Goal: Information Seeking & Learning: Learn about a topic

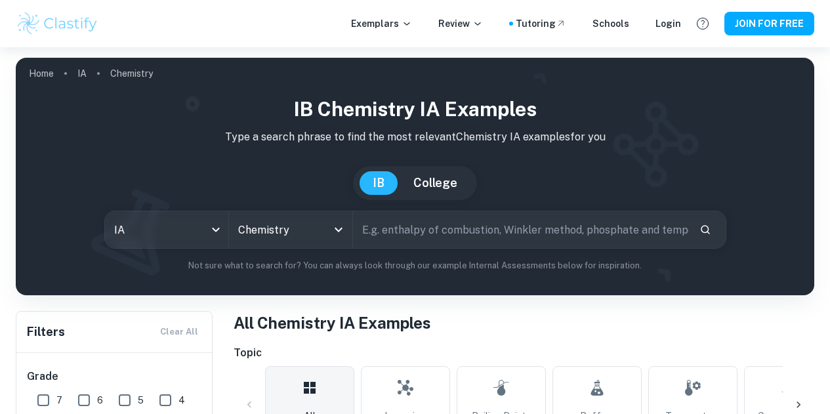
scroll to position [260, 0]
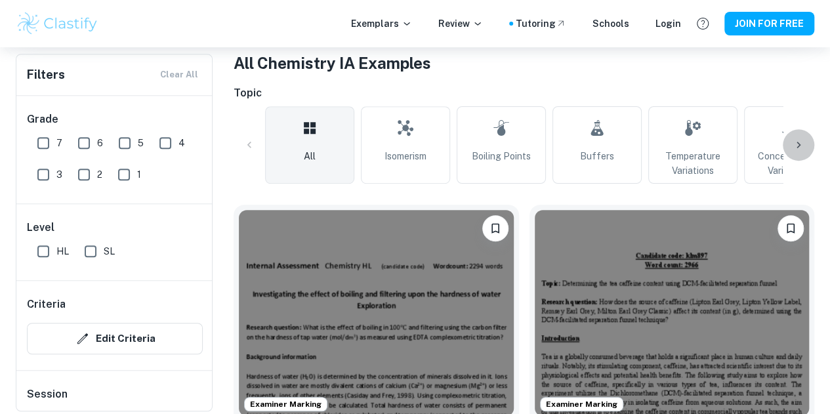
click at [803, 150] on icon at bounding box center [798, 144] width 13 height 13
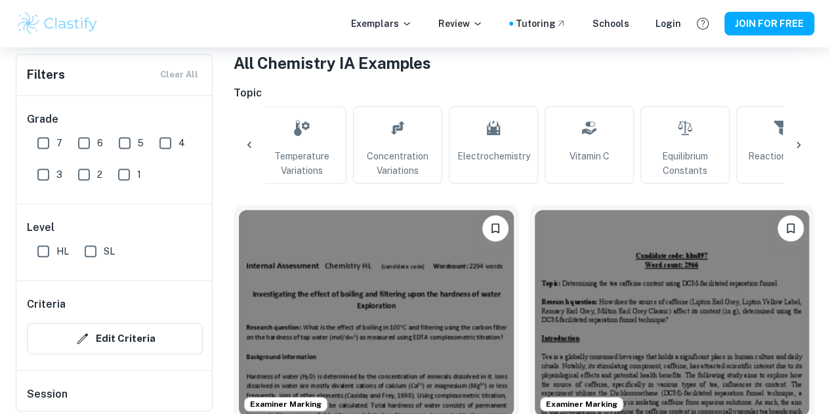
scroll to position [0, 443]
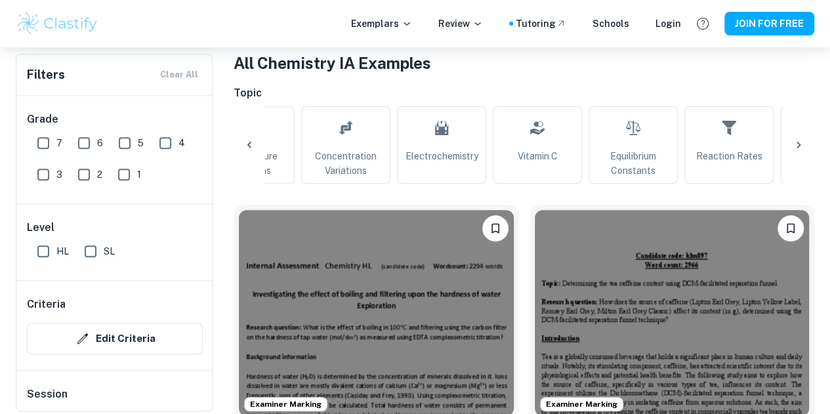
click at [803, 150] on icon at bounding box center [798, 144] width 13 height 13
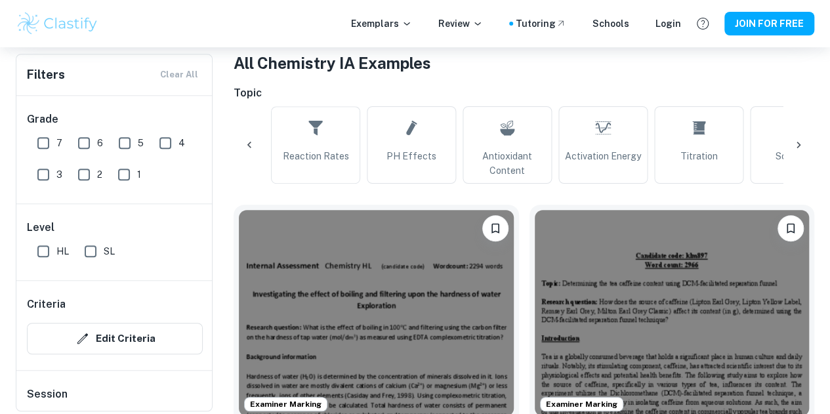
scroll to position [0, 886]
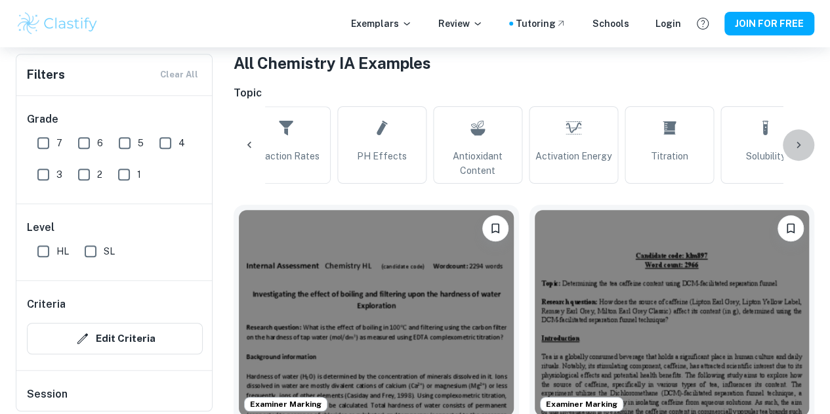
click at [803, 153] on div at bounding box center [798, 144] width 31 height 31
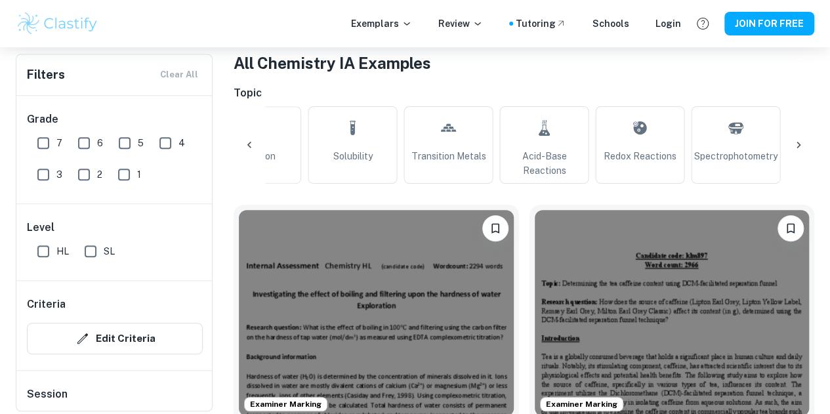
scroll to position [0, 1329]
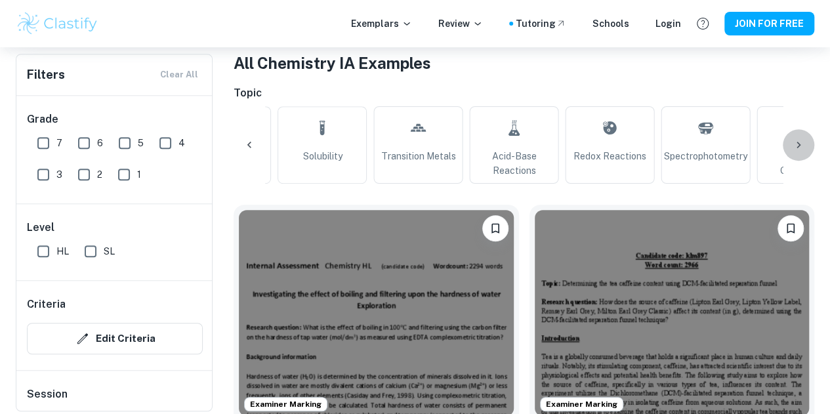
click at [803, 153] on div at bounding box center [798, 144] width 31 height 31
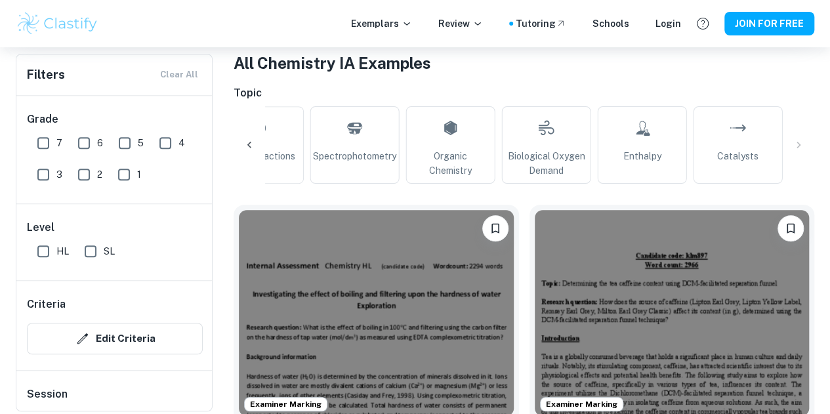
click at [803, 153] on div "All Isomerism Boiling Points Buffers Temperature Variations Concentration Varia…" at bounding box center [524, 144] width 581 height 77
click at [247, 140] on icon at bounding box center [249, 144] width 13 height 13
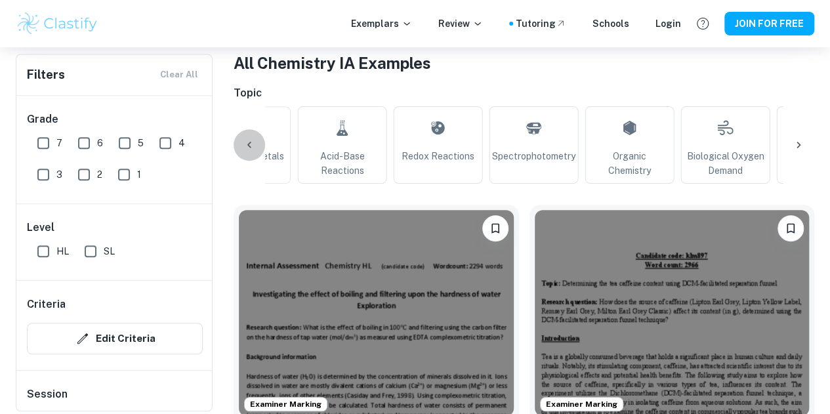
click at [247, 140] on icon at bounding box center [249, 144] width 13 height 13
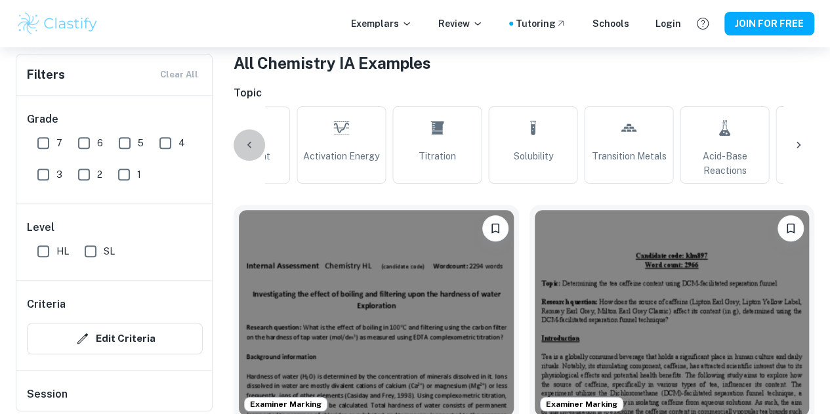
click at [247, 140] on icon at bounding box center [249, 144] width 13 height 13
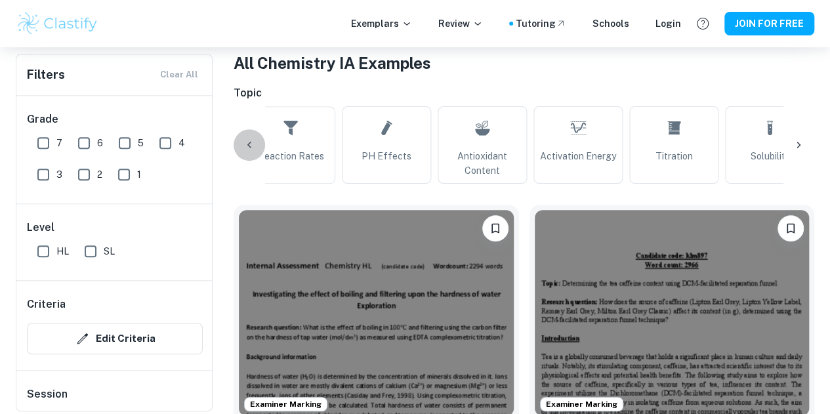
click at [247, 140] on icon at bounding box center [249, 144] width 13 height 13
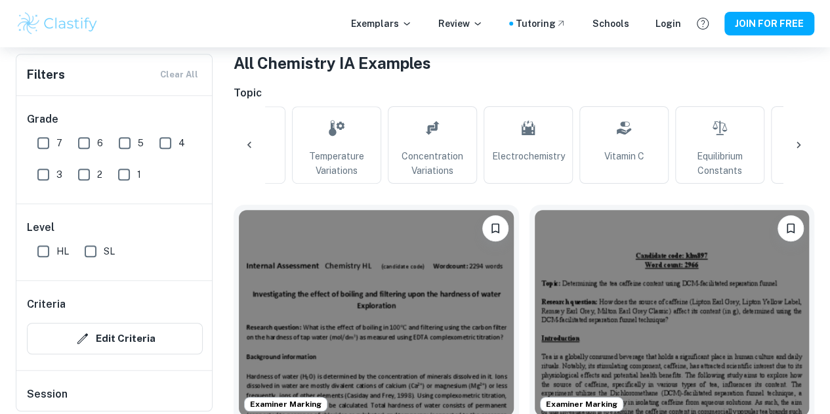
click at [247, 140] on icon at bounding box center [249, 144] width 13 height 13
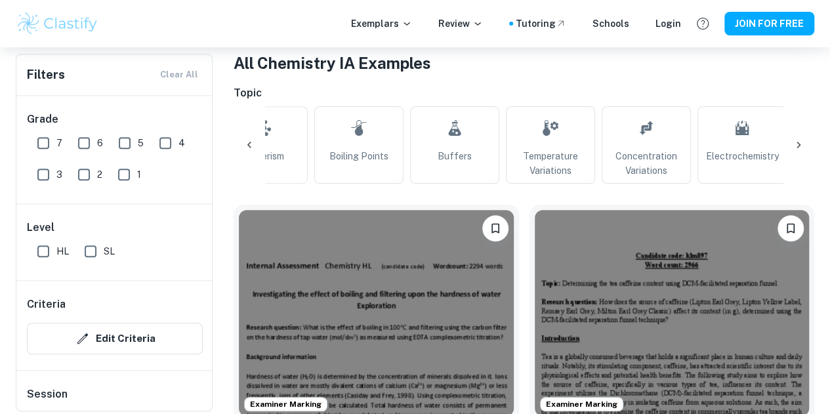
scroll to position [0, 0]
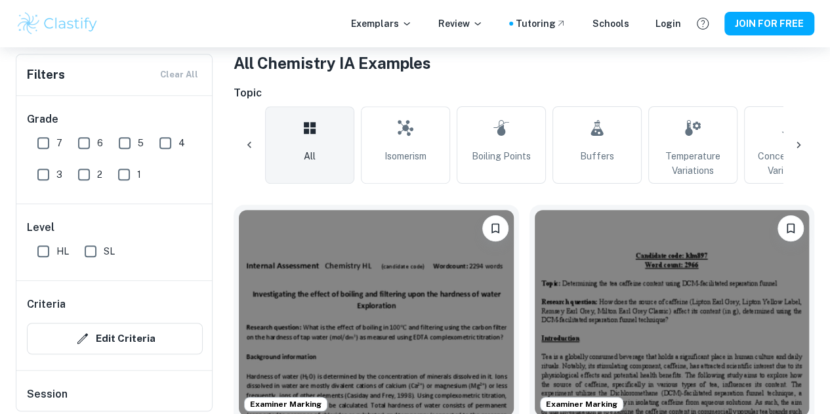
click at [247, 140] on div "All Isomerism Boiling Points Buffers Temperature Variations Concentration Varia…" at bounding box center [524, 144] width 581 height 77
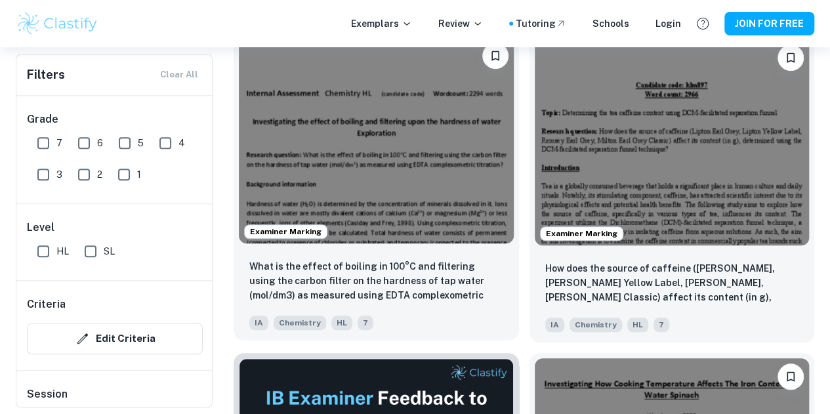
scroll to position [431, 0]
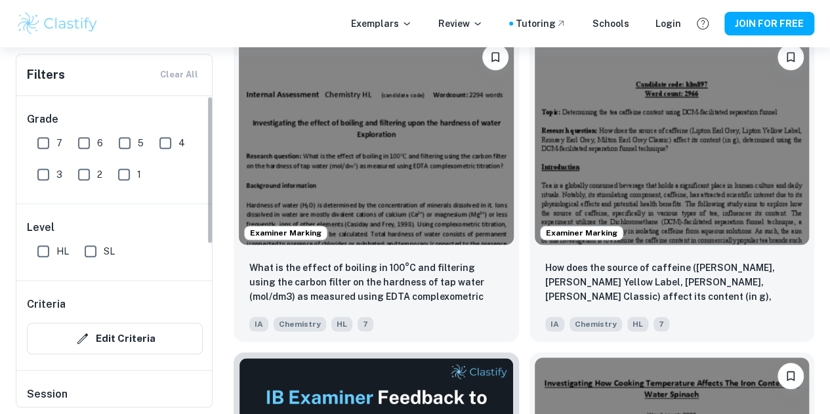
click at [40, 149] on input "7" at bounding box center [43, 143] width 26 height 26
checkbox input "true"
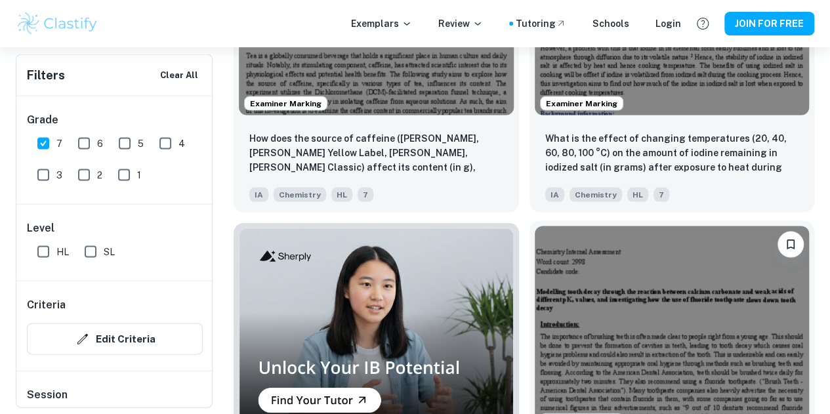
scroll to position [1231, 0]
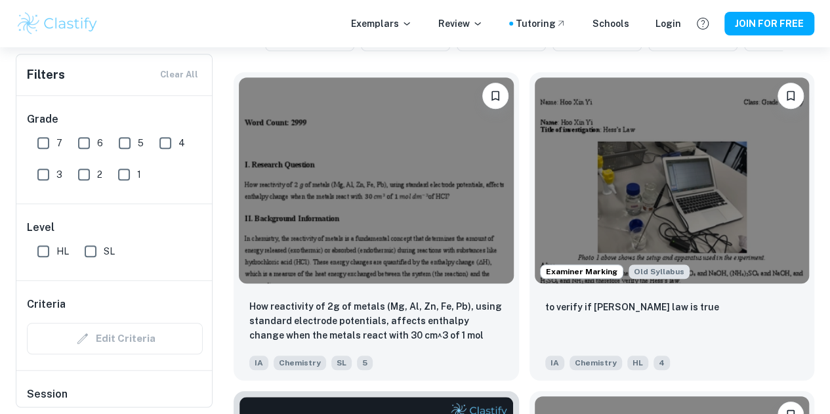
scroll to position [0, 1520]
click at [40, 141] on input "7" at bounding box center [43, 143] width 26 height 26
checkbox input "true"
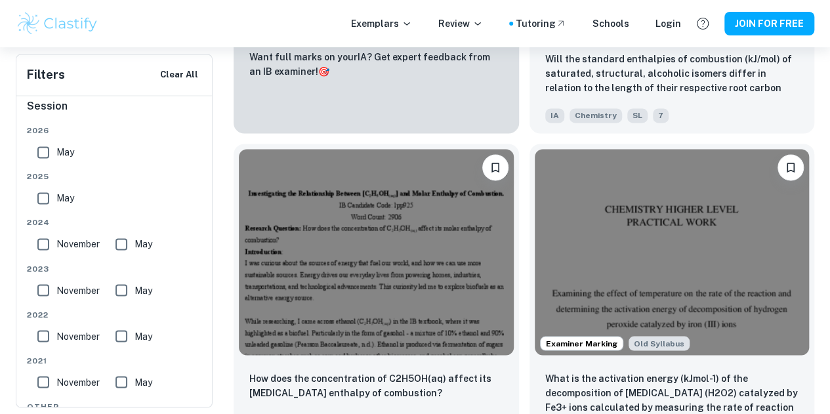
scroll to position [876, 0]
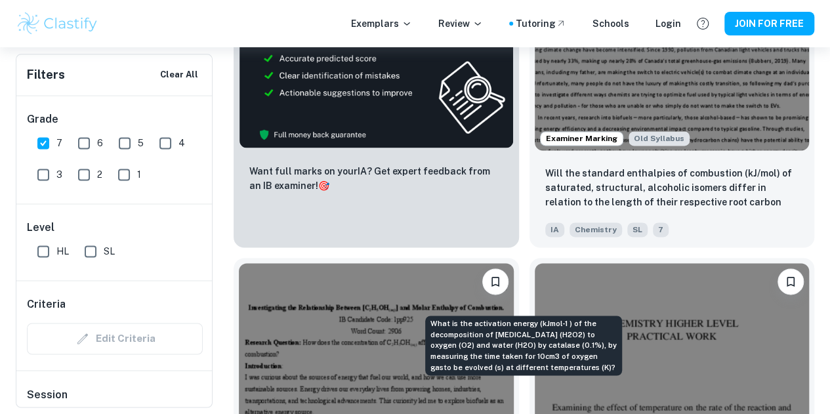
scroll to position [0, 1520]
